Goal: Task Accomplishment & Management: Manage account settings

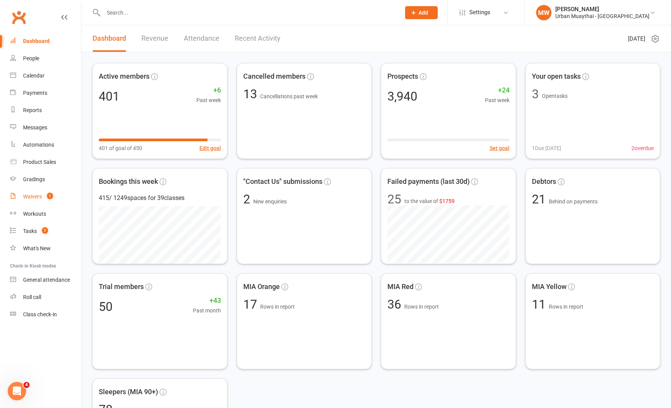
click at [36, 196] on div "Waivers" at bounding box center [32, 197] width 19 height 6
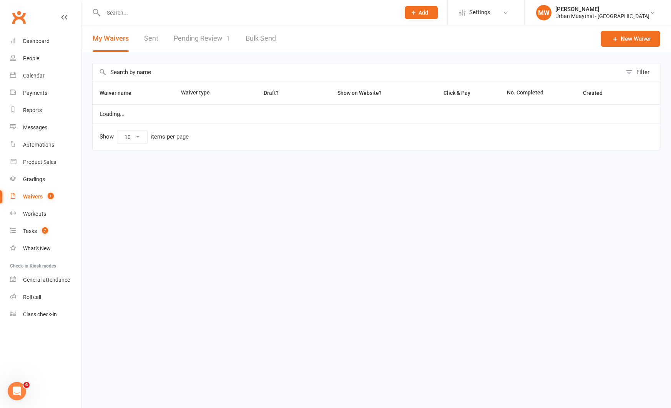
select select "50"
click at [189, 39] on link "Pending Review 1" at bounding box center [202, 38] width 56 height 27
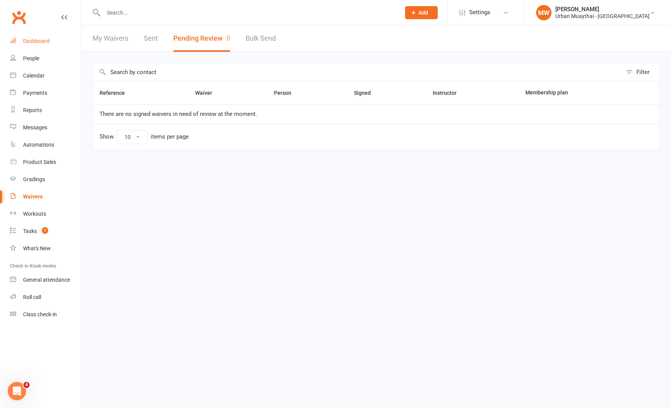
click at [43, 38] on div "Dashboard" at bounding box center [36, 41] width 27 height 6
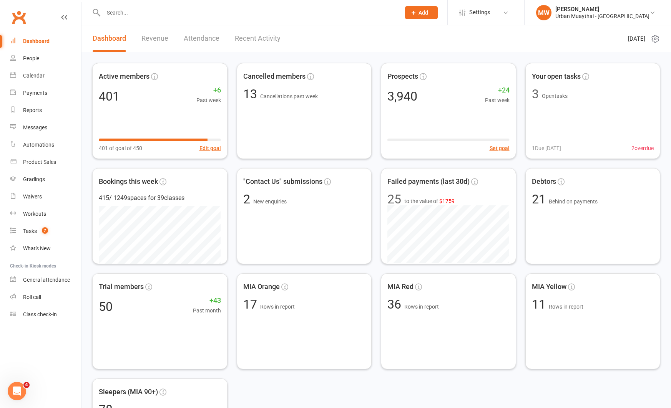
click at [245, 39] on link "Recent Activity" at bounding box center [258, 38] width 46 height 27
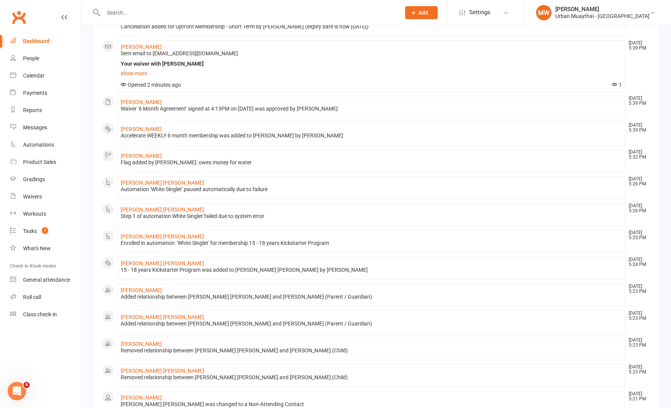
scroll to position [298, 0]
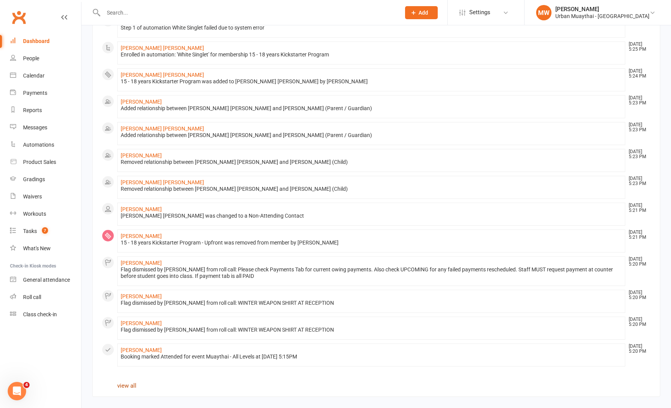
click at [127, 385] on link "view all" at bounding box center [126, 386] width 19 height 7
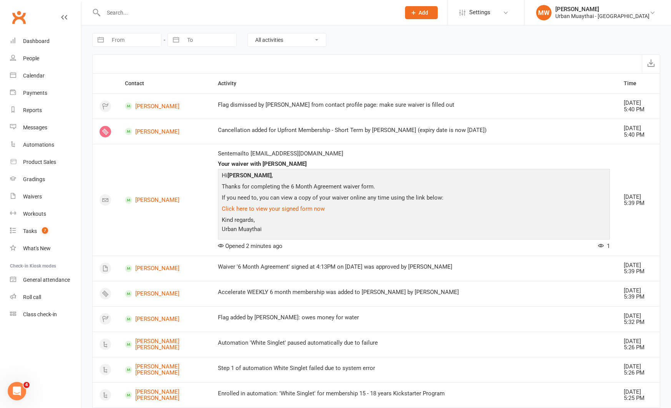
select select "7"
select select "2025"
select select "8"
select select "2025"
select select "9"
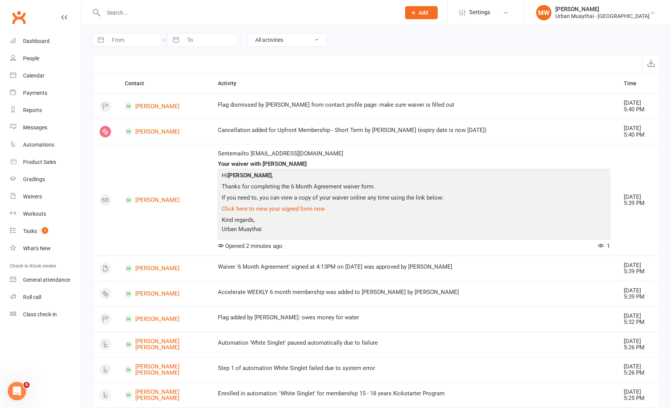
select select "2025"
click at [110, 41] on input "From" at bounding box center [134, 39] width 53 height 13
click at [164, 114] on td "11" at bounding box center [168, 114] width 15 height 15
type input "11 Sep 2025"
click at [283, 40] on select "All activities Bookings / Attendances Communications Notes Failed SMSes Grading…" at bounding box center [287, 39] width 78 height 13
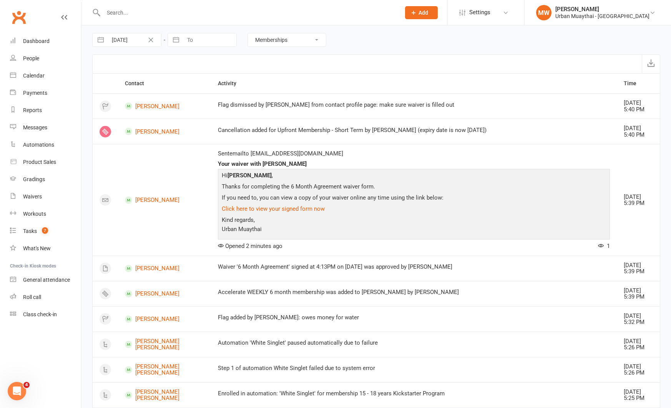
click at [248, 33] on select "All activities Bookings / Attendances Communications Notes Failed SMSes Grading…" at bounding box center [287, 39] width 78 height 13
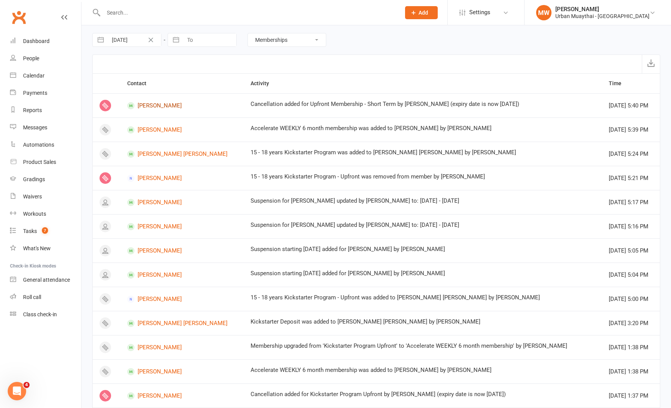
click at [170, 105] on link "Alvaro Gonzalvez" at bounding box center [182, 105] width 110 height 7
click at [161, 153] on link "Nixon Houlihan" at bounding box center [182, 154] width 110 height 7
click at [153, 202] on link "Nick Turner" at bounding box center [182, 202] width 110 height 7
click at [167, 251] on link "Amber Tsang" at bounding box center [182, 250] width 110 height 7
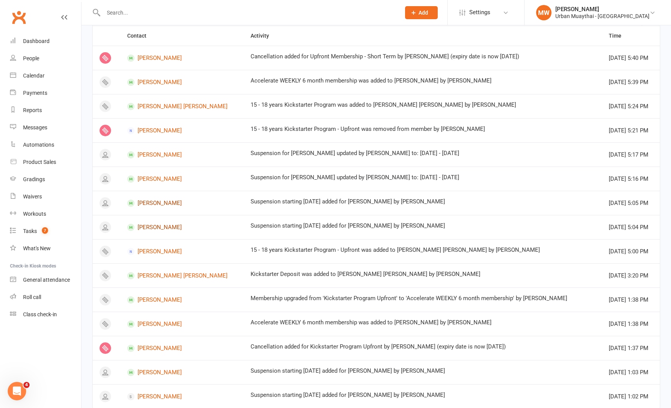
scroll to position [70, 0]
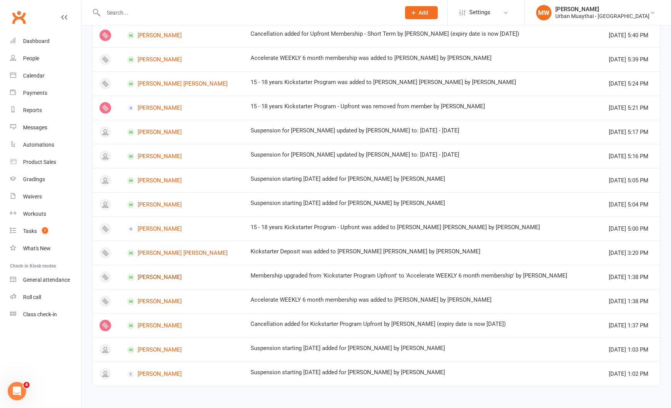
click at [160, 276] on link "Liam Pace" at bounding box center [182, 277] width 110 height 7
click at [156, 350] on link "Patrick Kanz" at bounding box center [182, 350] width 110 height 7
click at [156, 376] on link "Cooper Tate" at bounding box center [182, 374] width 110 height 7
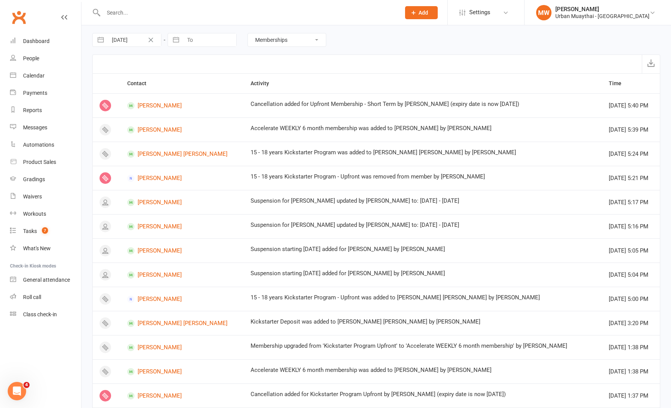
click at [287, 39] on select "All activities Bookings / Attendances Communications Notes Failed SMSes Grading…" at bounding box center [287, 39] width 78 height 13
select select "SignedWaiverLogEntry"
click at [248, 33] on select "All activities Bookings / Attendances Communications Notes Failed SMSes Grading…" at bounding box center [287, 39] width 78 height 13
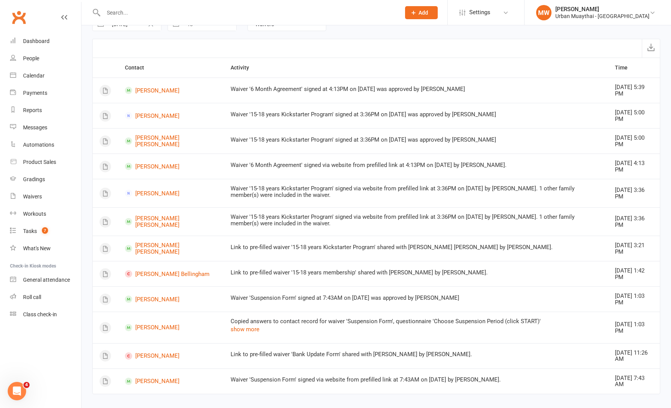
scroll to position [23, 0]
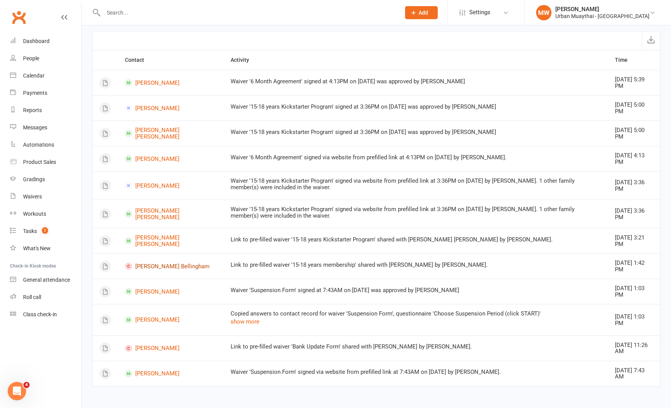
click at [148, 267] on link "Harlen Bellingham" at bounding box center [171, 266] width 92 height 7
click at [149, 347] on link "[PERSON_NAME]" at bounding box center [171, 348] width 92 height 7
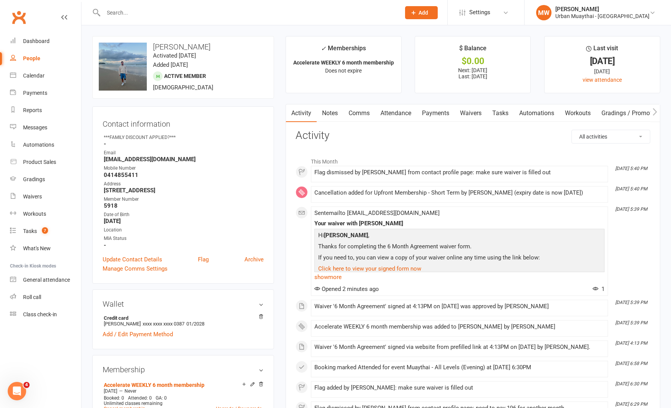
click at [464, 113] on link "Waivers" at bounding box center [470, 113] width 32 height 18
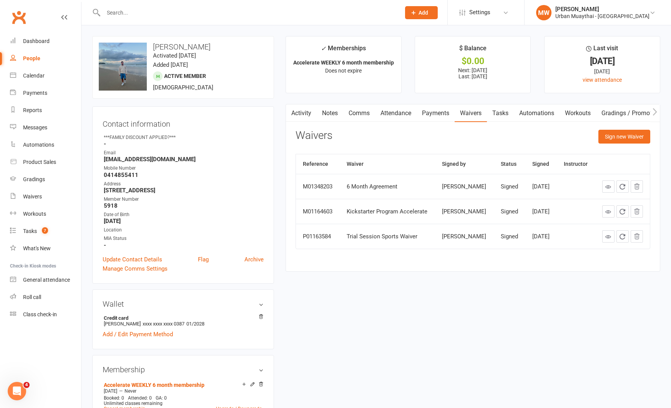
click at [330, 113] on link "Notes" at bounding box center [330, 113] width 27 height 18
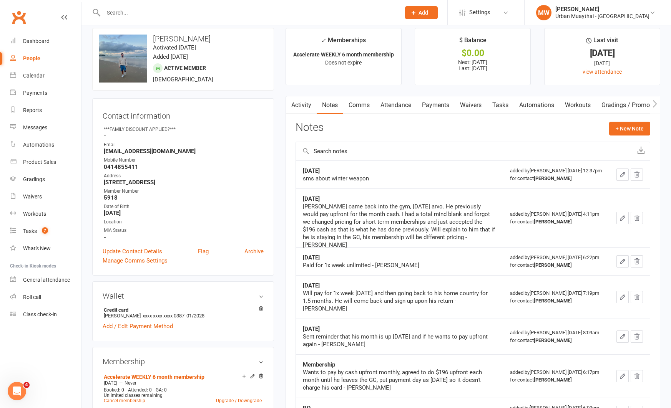
scroll to position [8, 0]
click at [480, 105] on link "Waivers" at bounding box center [470, 105] width 32 height 18
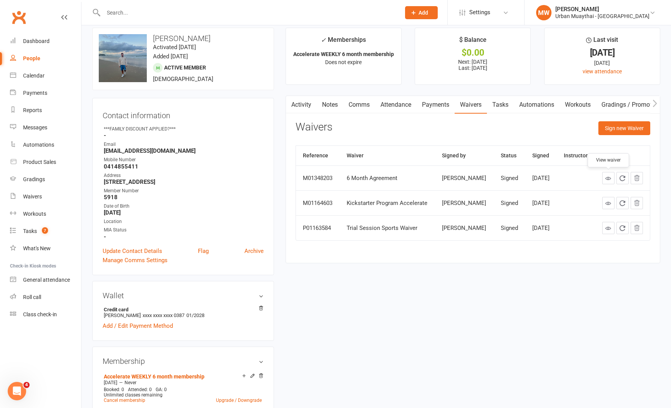
click at [608, 179] on icon at bounding box center [608, 179] width 6 height 6
click at [435, 109] on link "Payments" at bounding box center [435, 105] width 38 height 18
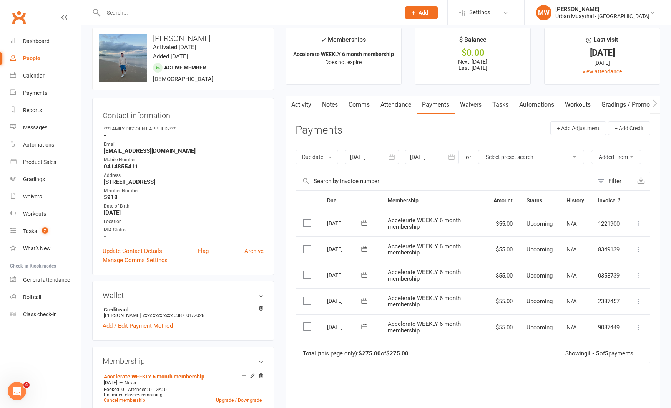
click at [365, 323] on icon at bounding box center [364, 327] width 8 height 8
click at [285, 307] on main "✓ Memberships Accelerate WEEKLY 6 month membership Does not expire $ Balance $0…" at bounding box center [473, 255] width 386 height 455
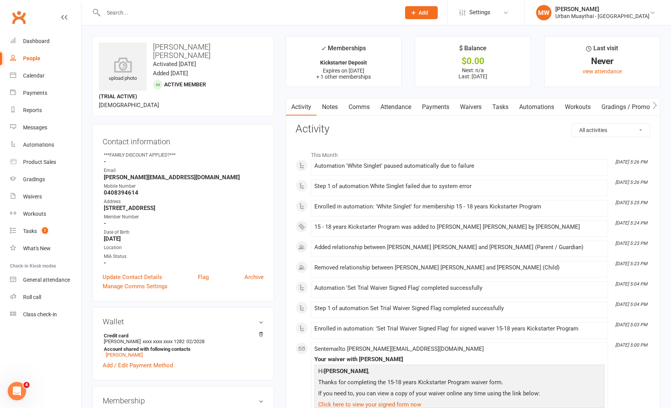
click at [434, 107] on link "Payments" at bounding box center [435, 107] width 38 height 18
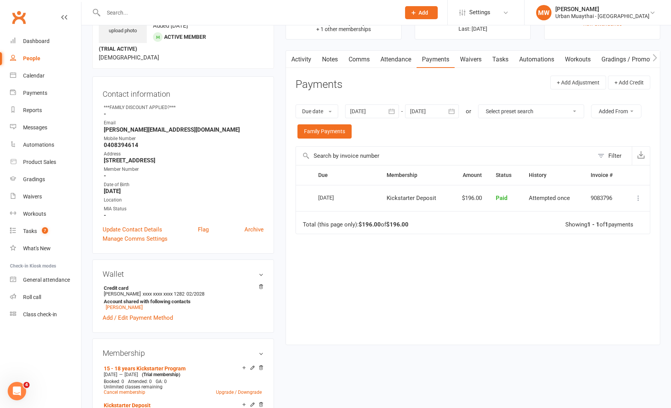
scroll to position [46, 0]
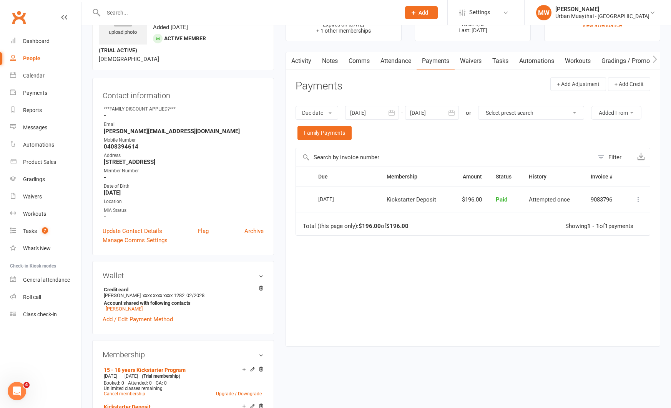
click at [390, 113] on icon "button" at bounding box center [392, 113] width 6 height 5
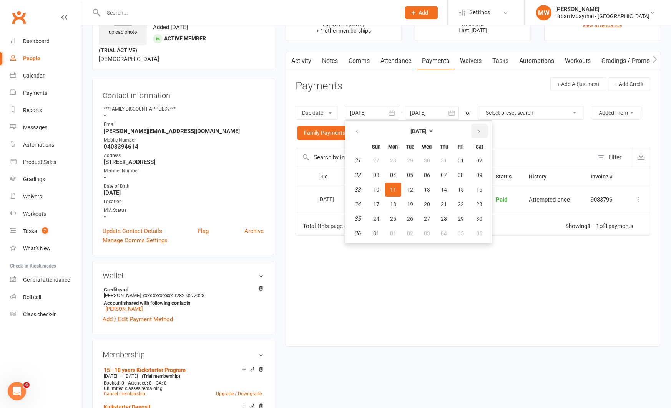
click at [477, 131] on icon "button" at bounding box center [478, 132] width 5 height 6
drag, startPoint x: 454, startPoint y: 80, endPoint x: 473, endPoint y: 58, distance: 28.6
click at [455, 79] on header "Payments + Add Adjustment + Add Credit" at bounding box center [472, 87] width 355 height 21
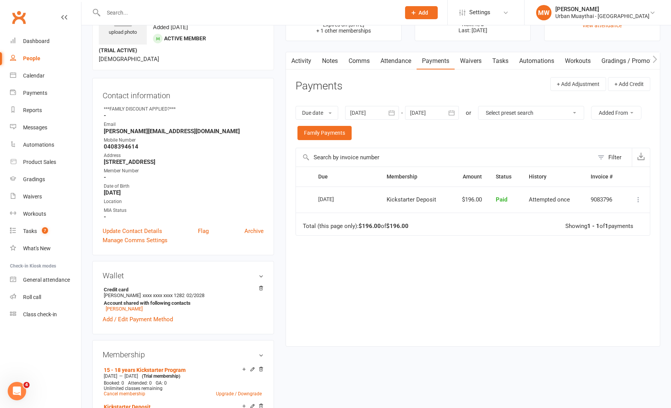
click at [474, 57] on link "Waivers" at bounding box center [470, 61] width 32 height 18
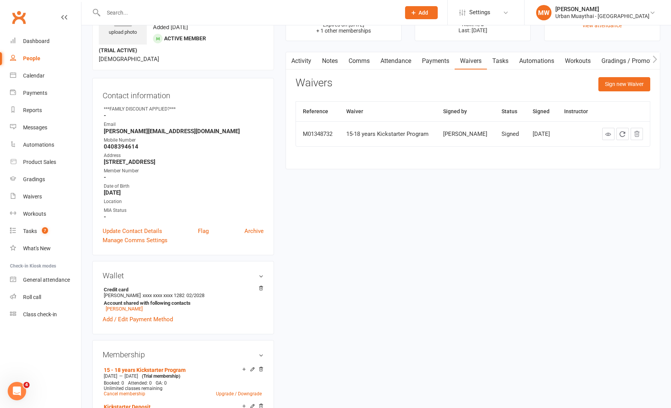
click at [329, 60] on link "Notes" at bounding box center [330, 61] width 27 height 18
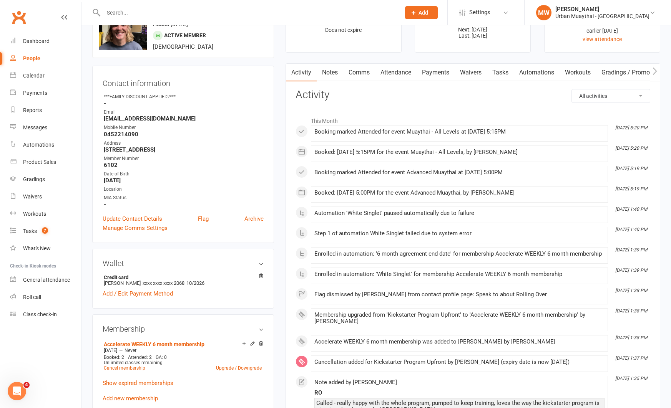
scroll to position [41, 0]
click at [119, 381] on link "Show expired memberships" at bounding box center [138, 383] width 71 height 7
click at [432, 73] on link "Payments" at bounding box center [435, 72] width 38 height 18
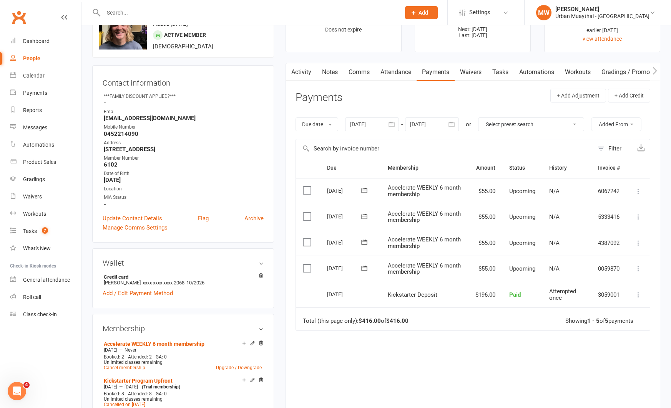
click at [363, 267] on icon at bounding box center [364, 268] width 6 height 5
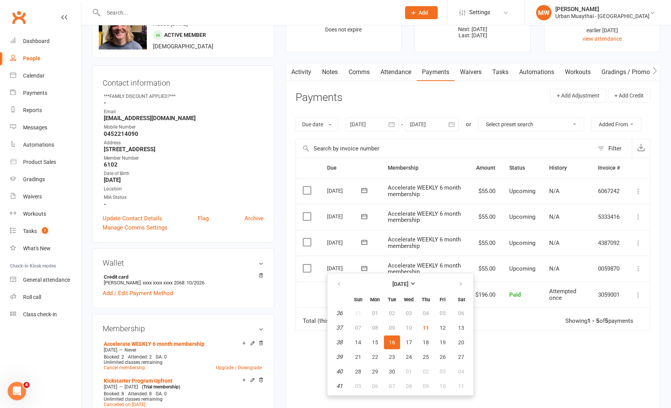
click at [313, 300] on td "Select this" at bounding box center [308, 295] width 24 height 26
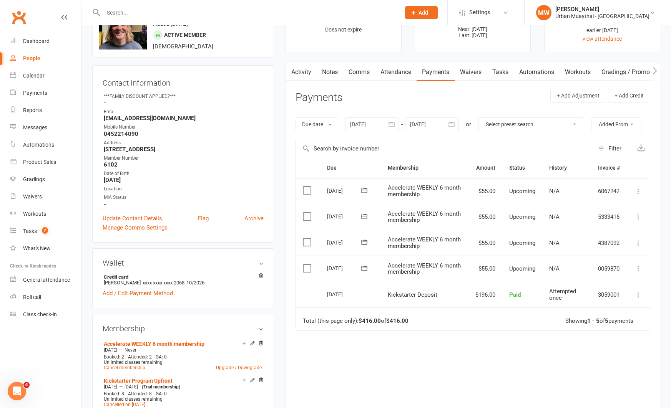
click at [364, 269] on icon at bounding box center [364, 269] width 8 height 8
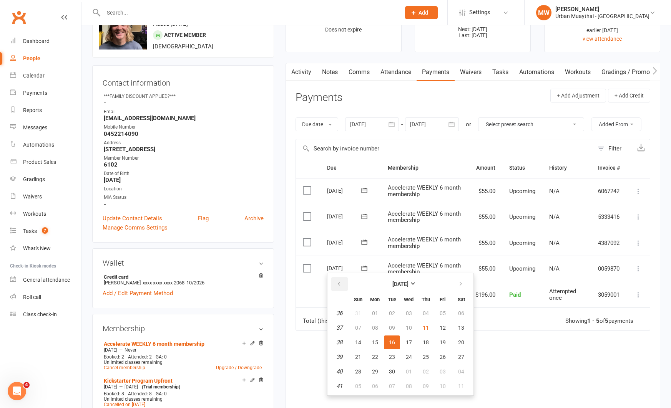
click at [339, 283] on icon "button" at bounding box center [338, 284] width 5 height 6
click at [457, 281] on button "button" at bounding box center [461, 284] width 17 height 14
click at [512, 333] on div "Due Contact Membership Amount Status History Invoice # Select this 07 Oct 2025 …" at bounding box center [472, 294] width 355 height 272
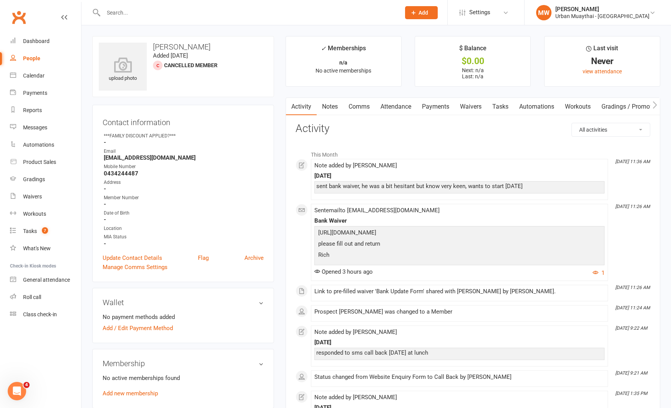
click at [441, 105] on link "Payments" at bounding box center [435, 107] width 38 height 18
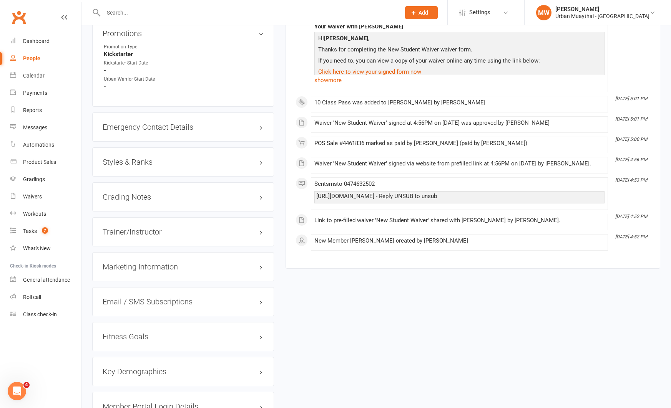
scroll to position [583, 0]
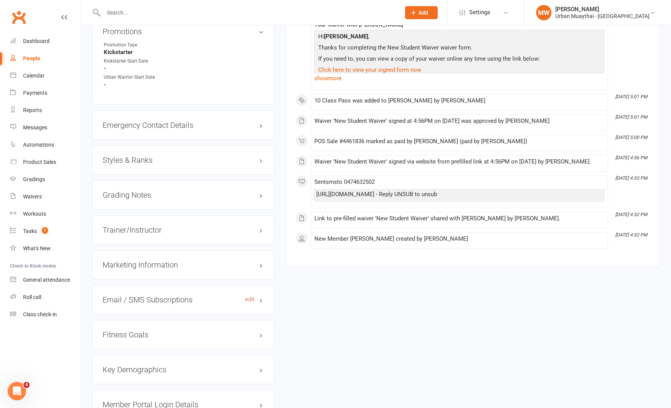
click at [248, 297] on link "edit" at bounding box center [249, 300] width 9 height 7
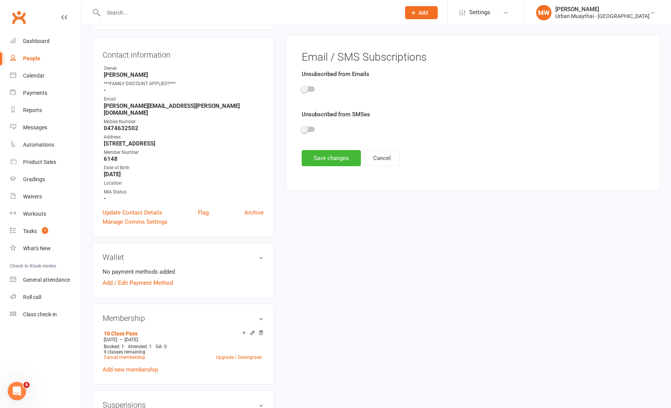
scroll to position [70, 0]
click at [152, 208] on link "Update Contact Details" at bounding box center [133, 212] width 60 height 9
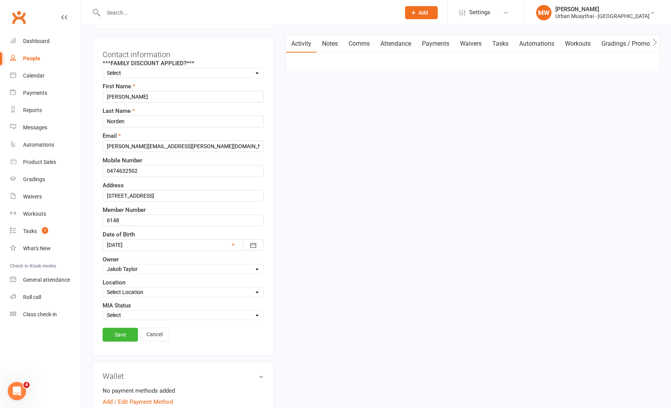
scroll to position [36, 0]
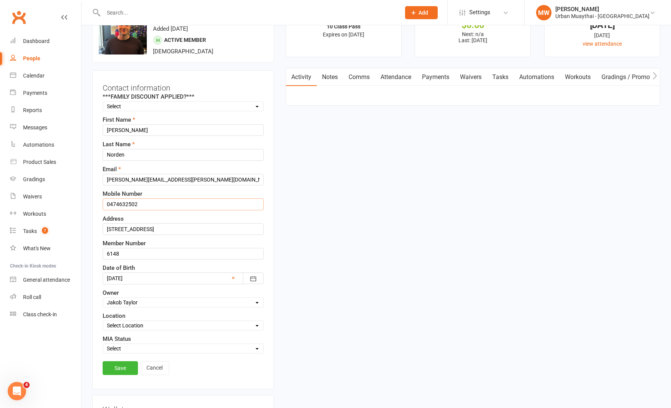
drag, startPoint x: 149, startPoint y: 200, endPoint x: 146, endPoint y: 203, distance: 4.6
click at [146, 203] on input "0474632502" at bounding box center [183, 205] width 161 height 12
click at [119, 368] on link "Save" at bounding box center [120, 368] width 35 height 14
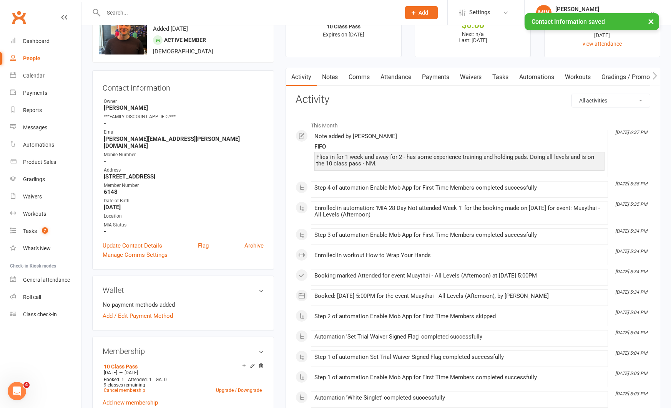
click at [331, 75] on link "Notes" at bounding box center [330, 77] width 27 height 18
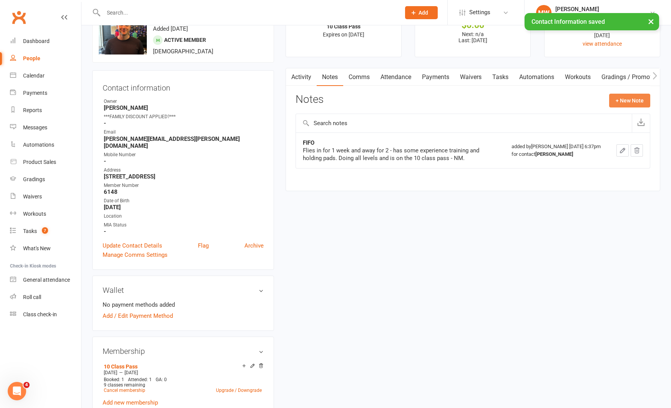
click at [621, 101] on button "+ New Note" at bounding box center [629, 101] width 41 height 14
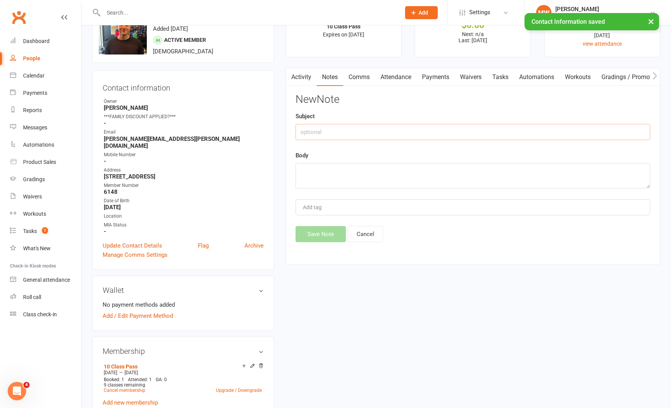
click at [375, 133] on input "text" at bounding box center [472, 132] width 355 height 16
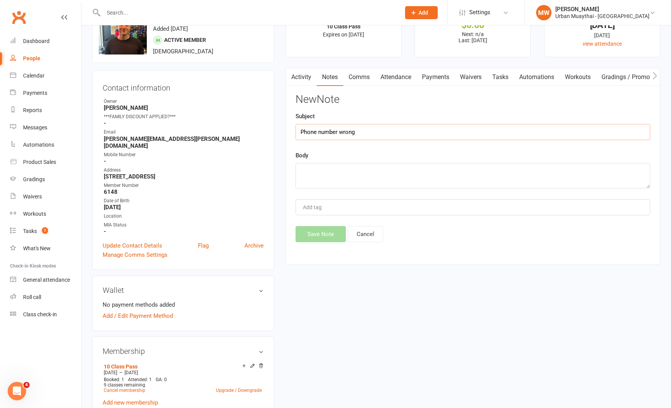
type input "Phone number wrong"
click at [363, 164] on textarea at bounding box center [472, 175] width 355 height 25
type textarea "removed from profile. sms message bounced back."
click at [326, 229] on button "Save Note" at bounding box center [320, 234] width 50 height 16
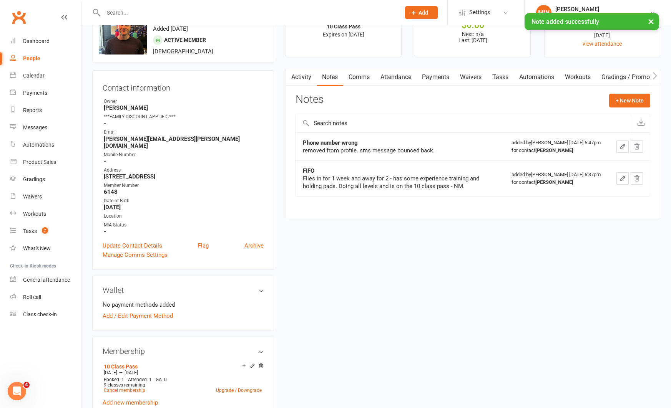
click at [306, 76] on link "Activity" at bounding box center [301, 77] width 31 height 18
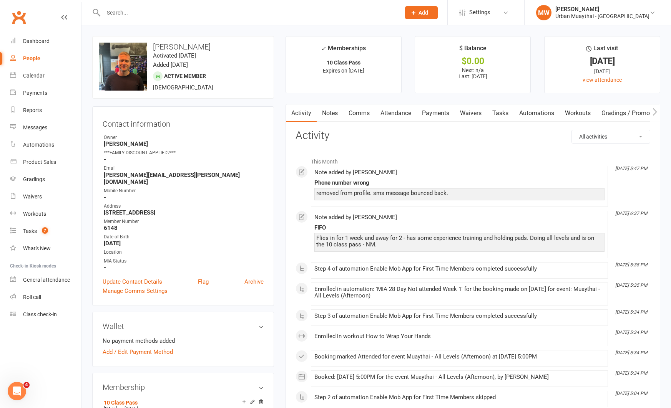
click at [474, 113] on link "Waivers" at bounding box center [470, 113] width 32 height 18
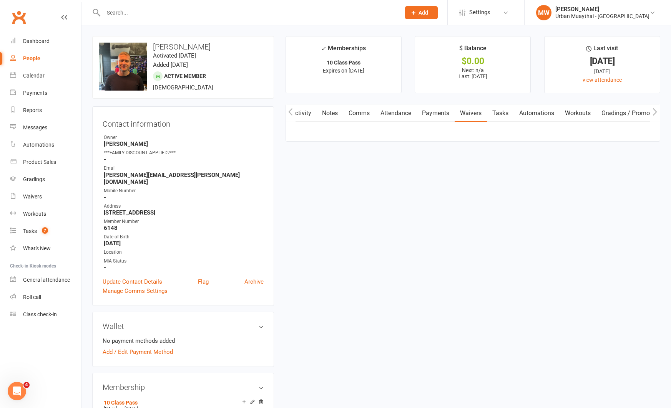
scroll to position [0, 0]
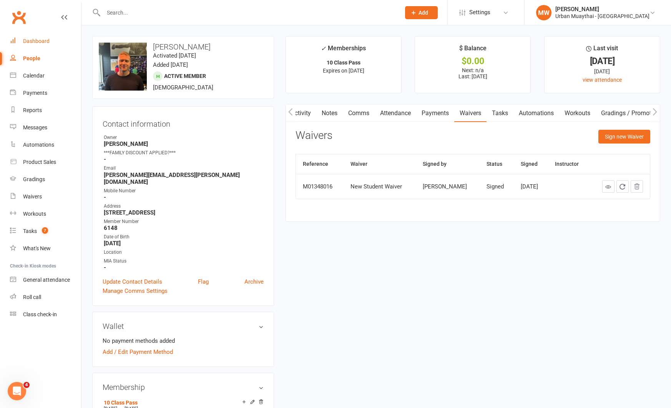
click at [45, 38] on div "Dashboard" at bounding box center [36, 41] width 27 height 6
